Goal: Book appointment/travel/reservation

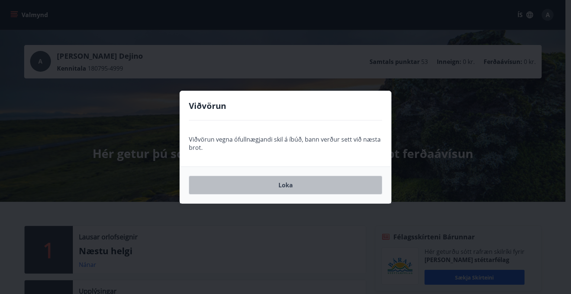
drag, startPoint x: 30, startPoint y: 256, endPoint x: 280, endPoint y: 183, distance: 260.8
click at [280, 183] on button "Loka" at bounding box center [285, 185] width 193 height 19
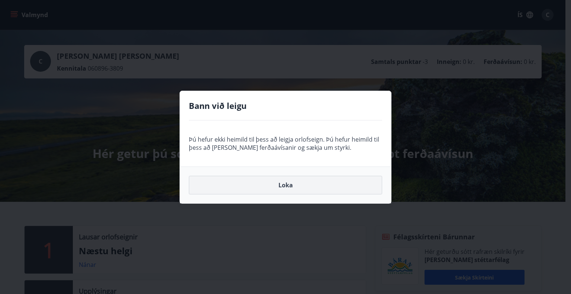
click at [288, 186] on button "Loka" at bounding box center [285, 185] width 193 height 19
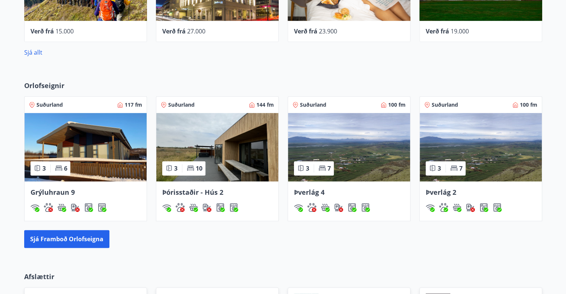
scroll to position [484, 0]
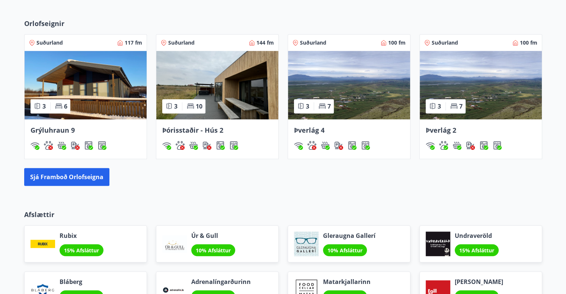
click at [58, 130] on span "Grýluhraun 9" at bounding box center [53, 130] width 44 height 9
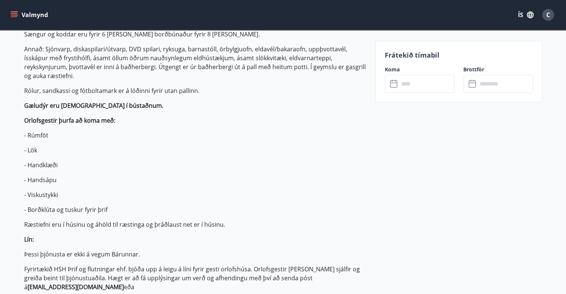
scroll to position [112, 0]
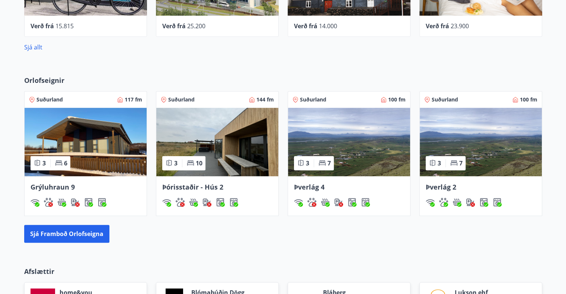
scroll to position [472, 0]
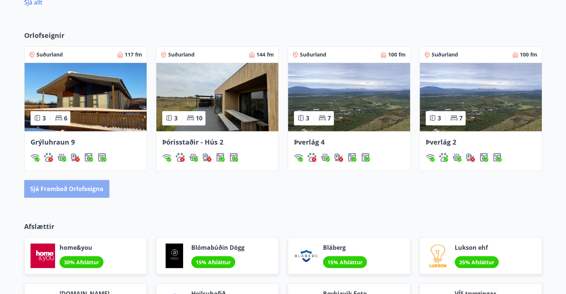
click at [72, 190] on button "Sjá framboð orlofseigna" at bounding box center [66, 189] width 85 height 18
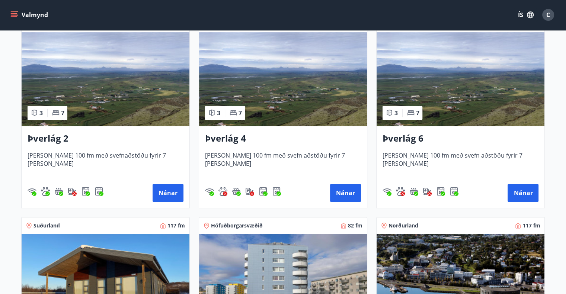
scroll to position [186, 0]
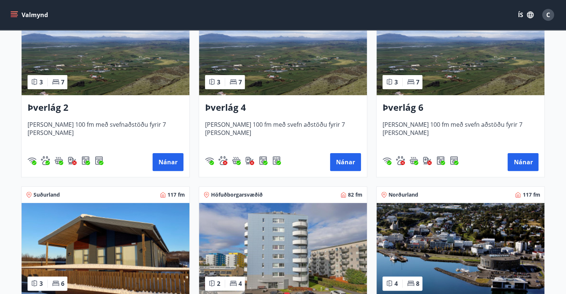
click at [64, 107] on h3 "Þverlág 2" at bounding box center [106, 107] width 156 height 13
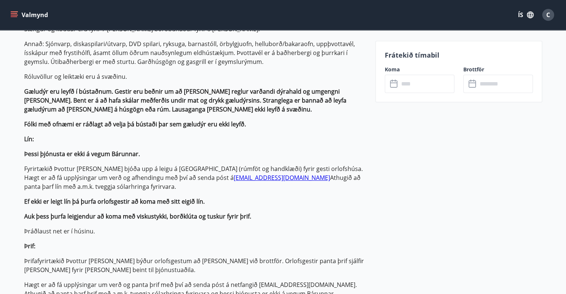
scroll to position [298, 0]
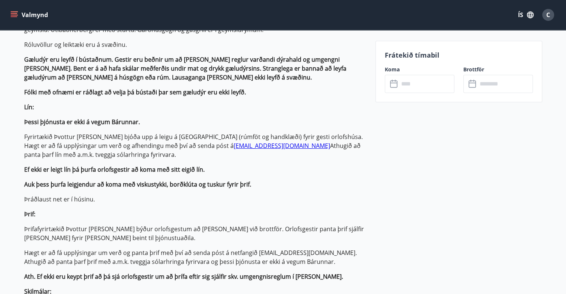
click at [419, 77] on input "text" at bounding box center [426, 84] width 55 height 18
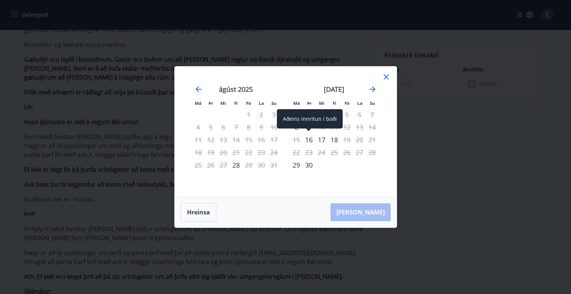
click at [312, 141] on div "16" at bounding box center [309, 140] width 13 height 13
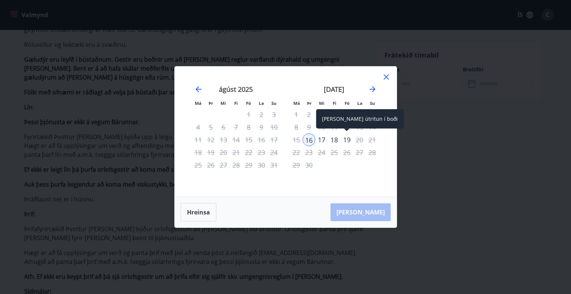
click at [346, 138] on div "19" at bounding box center [347, 140] width 13 height 13
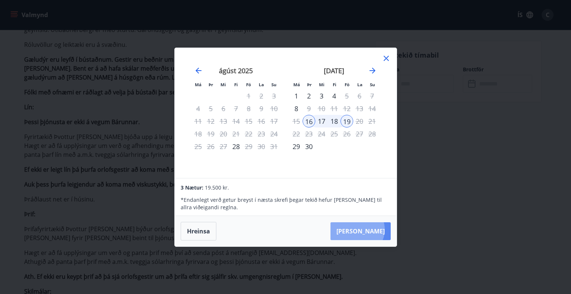
click at [380, 230] on button "[PERSON_NAME]" at bounding box center [361, 231] width 60 height 18
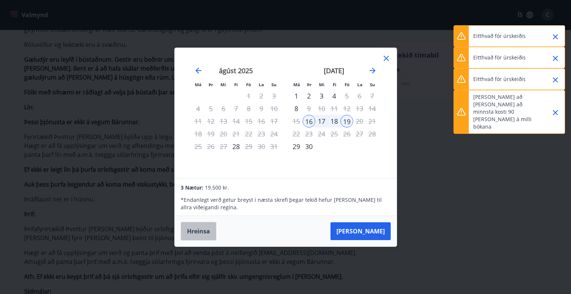
click at [208, 232] on button "Hreinsa" at bounding box center [199, 231] width 36 height 19
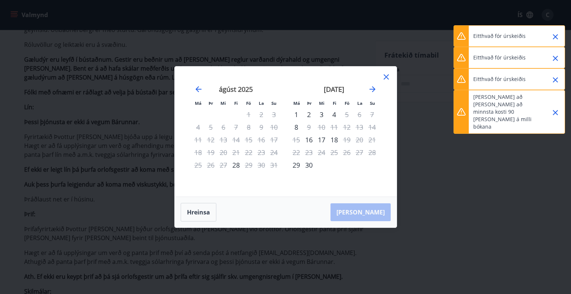
click at [400, 42] on div "Má Þr Mi Fi Fö La Su Má Þr Mi Fi Fö La Su [DATE] 1 2 3 4 5 6 7 8 9 10 11 12 13 …" at bounding box center [285, 147] width 571 height 294
